Goal: Entertainment & Leisure: Consume media (video, audio)

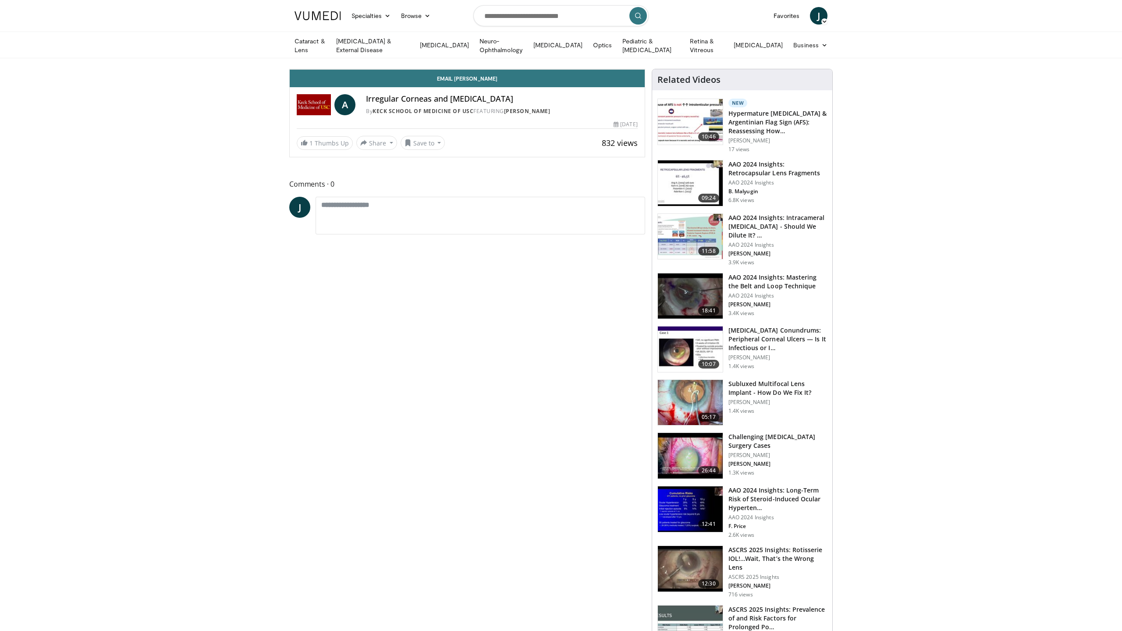
click at [480, 82] on icon "Video Player" at bounding box center [467, 69] width 25 height 25
click at [645, 69] on div "10 seconds Tap to unmute" at bounding box center [467, 69] width 355 height 0
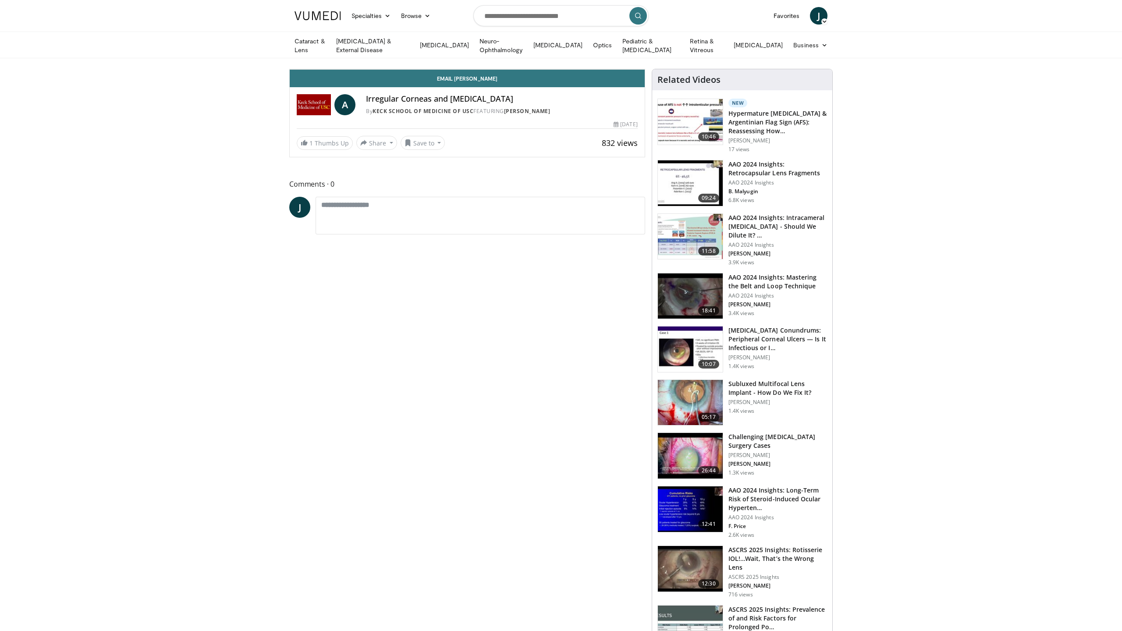
click at [480, 82] on icon "Video Player" at bounding box center [467, 69] width 25 height 25
